Goal: Information Seeking & Learning: Understand process/instructions

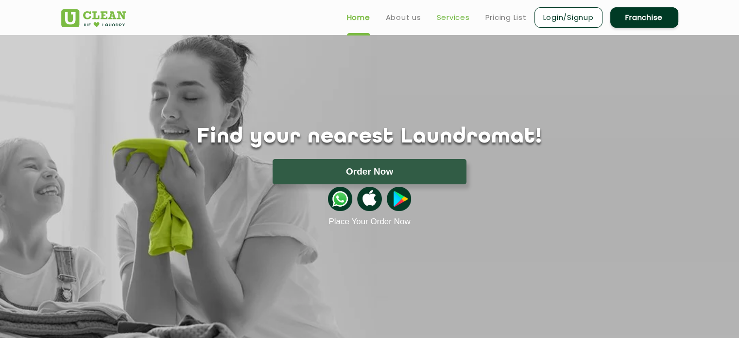
click at [455, 20] on link "Services" at bounding box center [453, 18] width 33 height 12
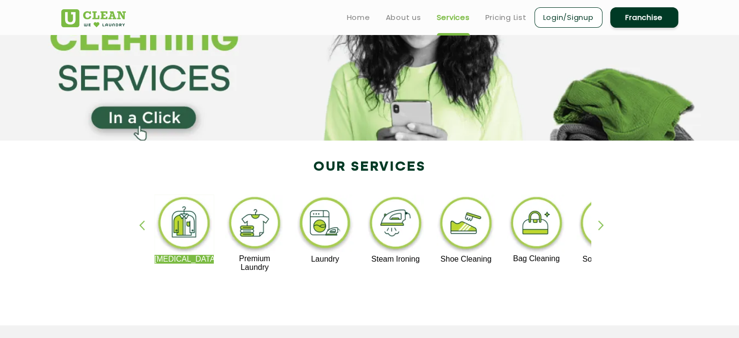
scroll to position [146, 0]
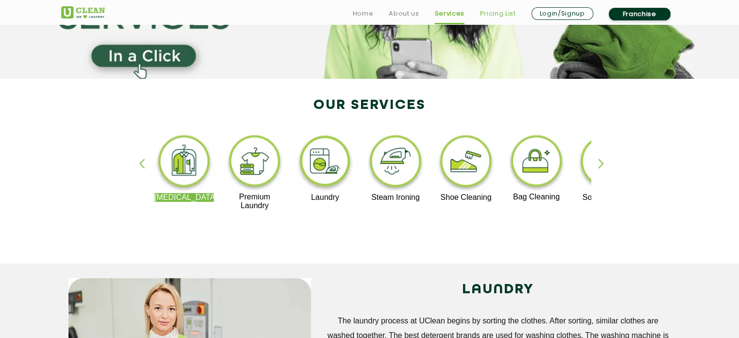
click at [484, 18] on link "Pricing List" at bounding box center [498, 14] width 36 height 12
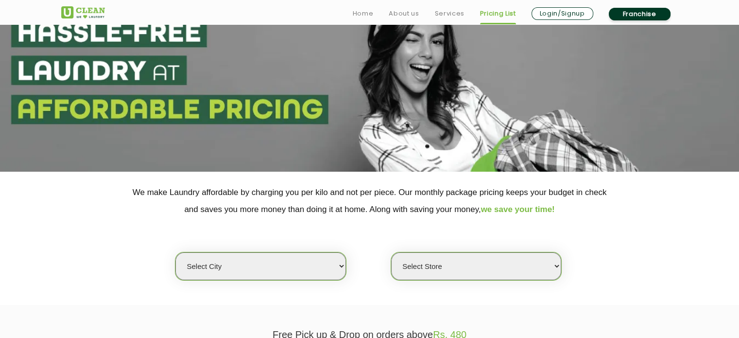
scroll to position [146, 0]
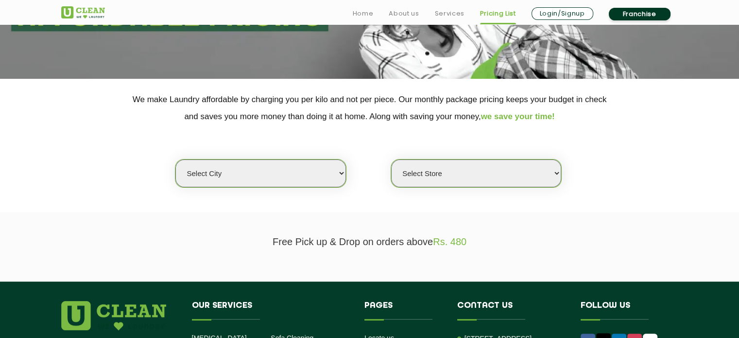
click at [233, 186] on select "Select city [GEOGRAPHIC_DATA] [GEOGRAPHIC_DATA] [GEOGRAPHIC_DATA] [GEOGRAPHIC_D…" at bounding box center [260, 173] width 170 height 28
select select "14"
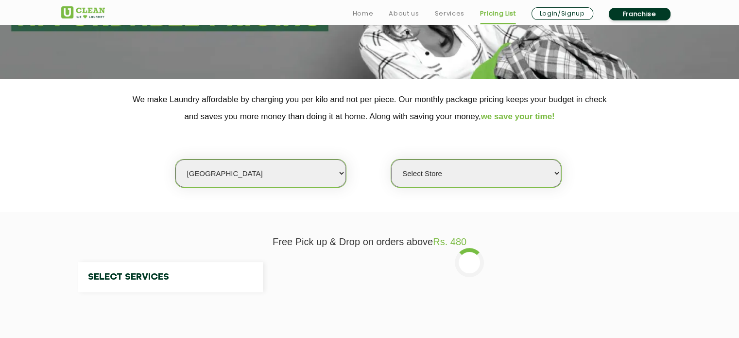
click at [222, 214] on section "Free Pick up & Drop on orders above Rs. 480 Select Services" at bounding box center [369, 276] width 739 height 129
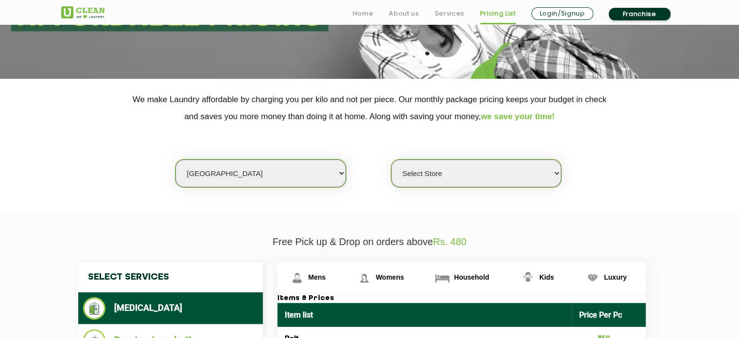
click at [444, 180] on select "Select Store UClean Aliganj UClean Hazratganj [GEOGRAPHIC_DATA] [GEOGRAPHIC_DAT…" at bounding box center [476, 173] width 170 height 28
select select "482"
click at [391, 159] on select "Select Store UClean Aliganj UClean Hazratganj [GEOGRAPHIC_DATA] [GEOGRAPHIC_DAT…" at bounding box center [476, 173] width 170 height 28
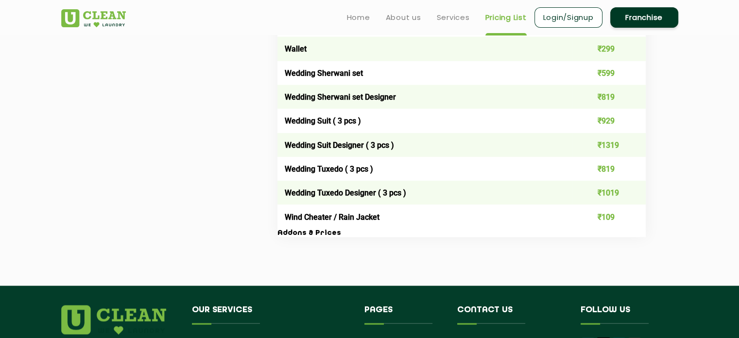
scroll to position [1944, 0]
